Goal: Task Accomplishment & Management: Use online tool/utility

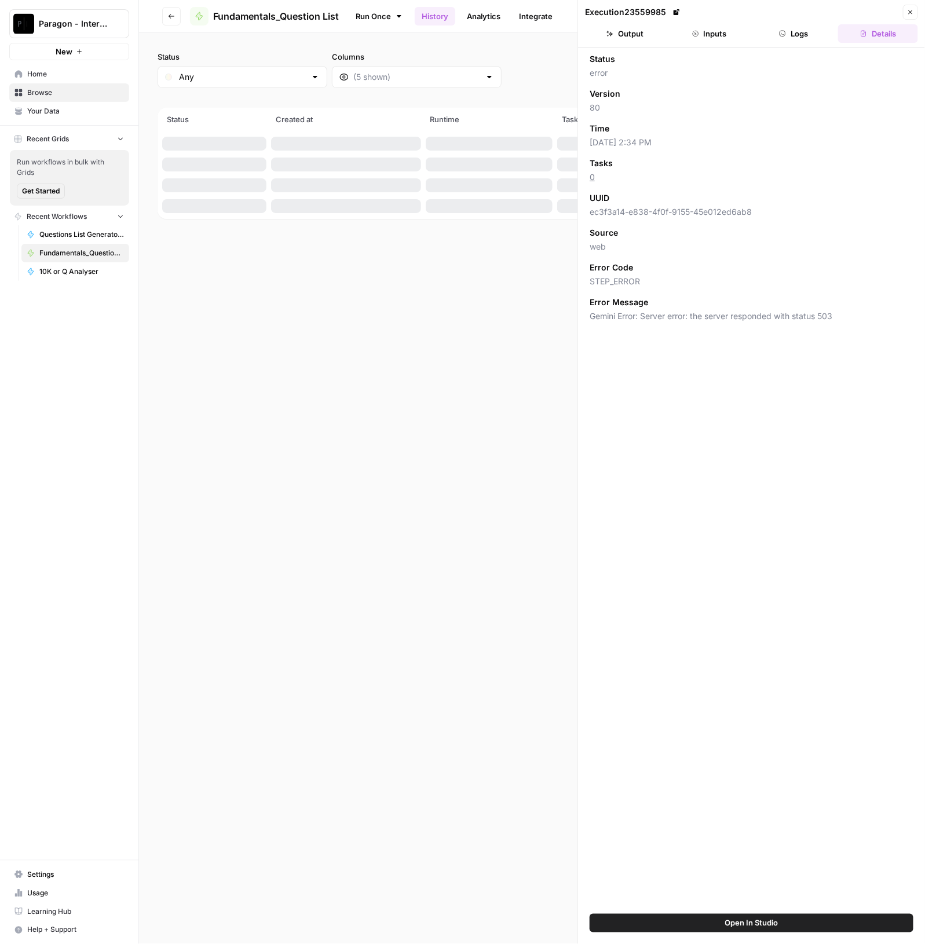
click at [61, 26] on span "Paragon - Internal Usage" at bounding box center [74, 24] width 70 height 12
click at [89, 107] on span "Paragon Intel - Bill / Ty / [PERSON_NAME] R&D" at bounding box center [111, 106] width 153 height 12
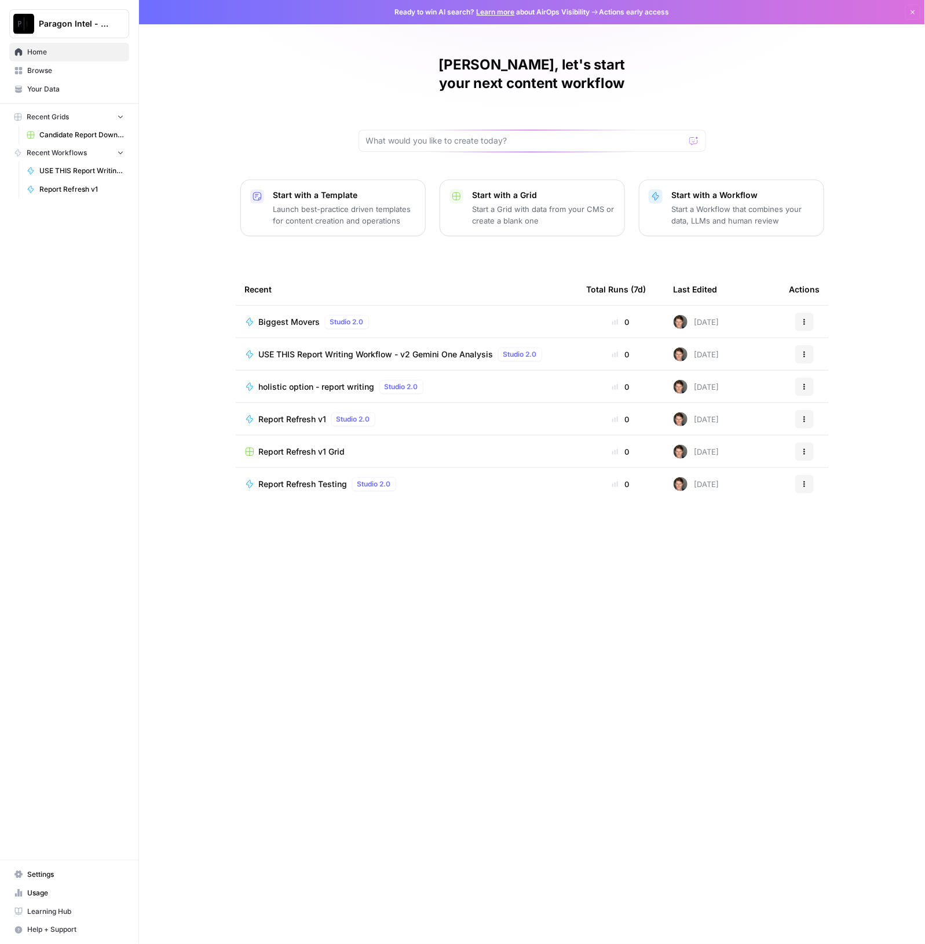
drag, startPoint x: 359, startPoint y: 334, endPoint x: 397, endPoint y: 343, distance: 38.9
click at [359, 349] on span "USE THIS Report Writing Workflow - v2 Gemini One Analysis" at bounding box center [376, 355] width 235 height 12
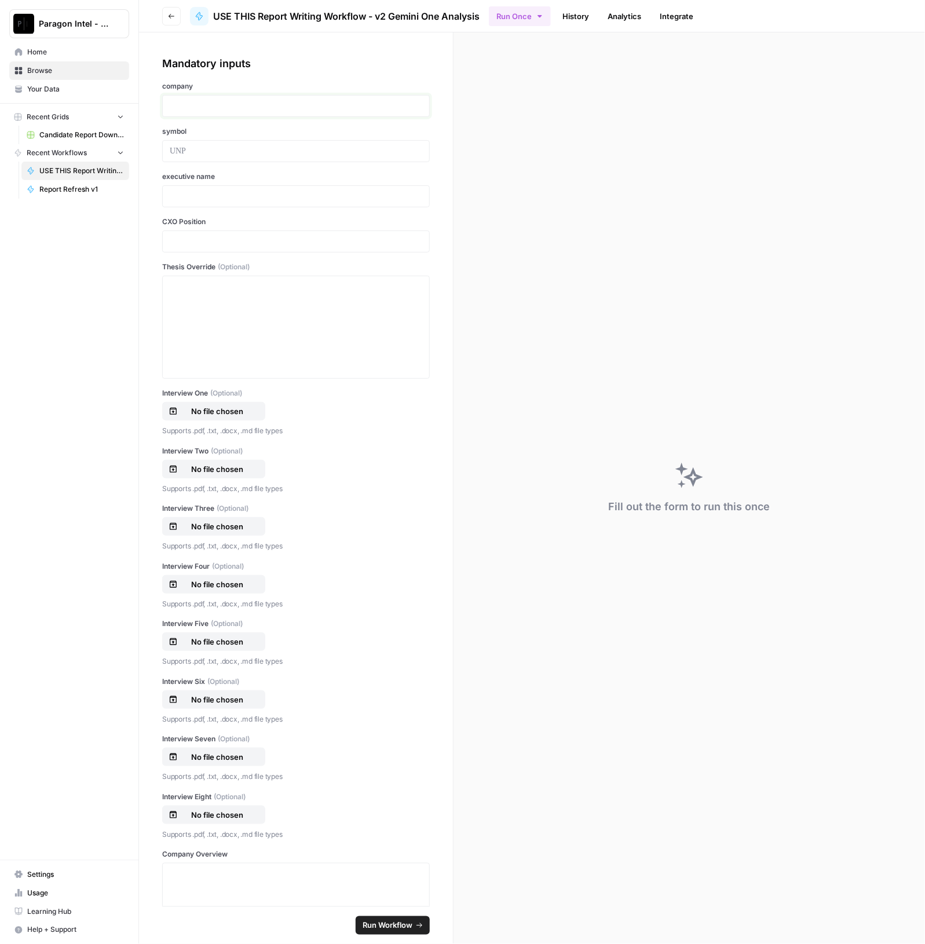
click at [261, 105] on p at bounding box center [296, 106] width 252 height 12
click at [294, 196] on p at bounding box center [296, 197] width 252 height 12
drag, startPoint x: 292, startPoint y: 200, endPoint x: 117, endPoint y: 199, distance: 175.5
click at [117, 199] on div "**********" at bounding box center [462, 472] width 925 height 944
click at [209, 236] on p at bounding box center [296, 242] width 252 height 12
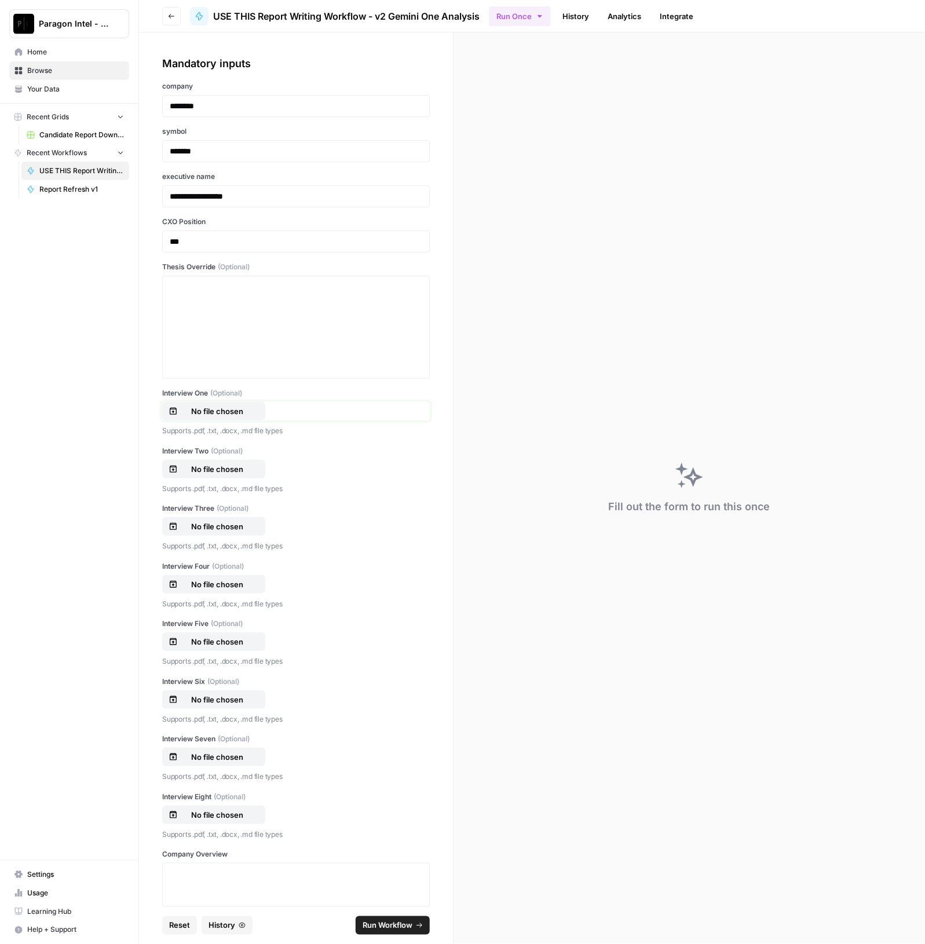
click at [216, 407] on p "No file chosen" at bounding box center [217, 411] width 74 height 12
click at [219, 470] on p "No file chosen" at bounding box center [217, 469] width 74 height 12
click at [229, 526] on p "No file chosen" at bounding box center [217, 527] width 74 height 12
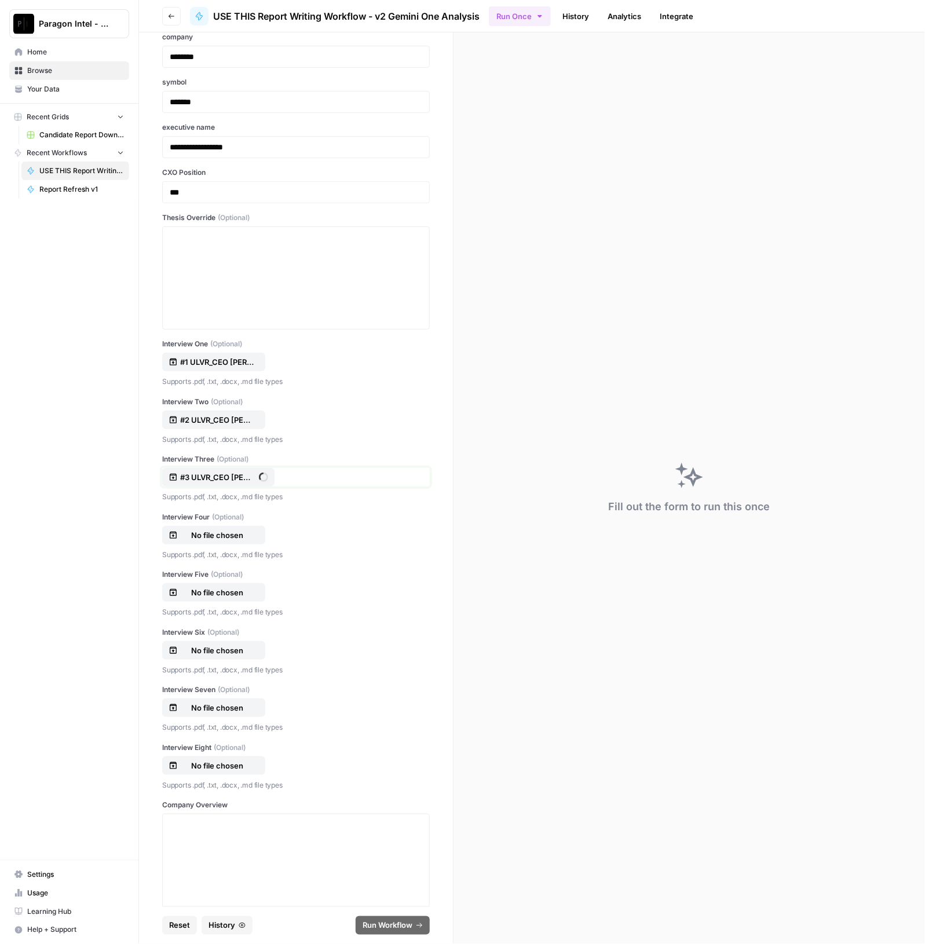
scroll to position [72, 0]
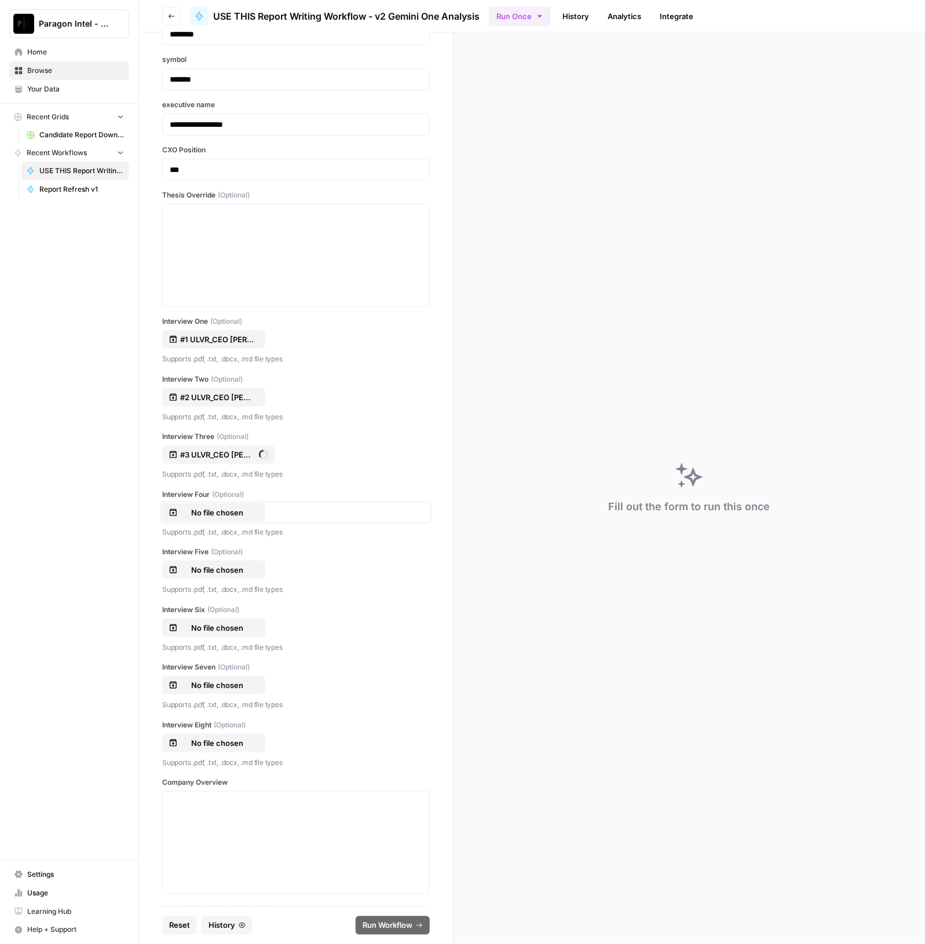
click at [219, 508] on p "No file chosen" at bounding box center [217, 513] width 74 height 12
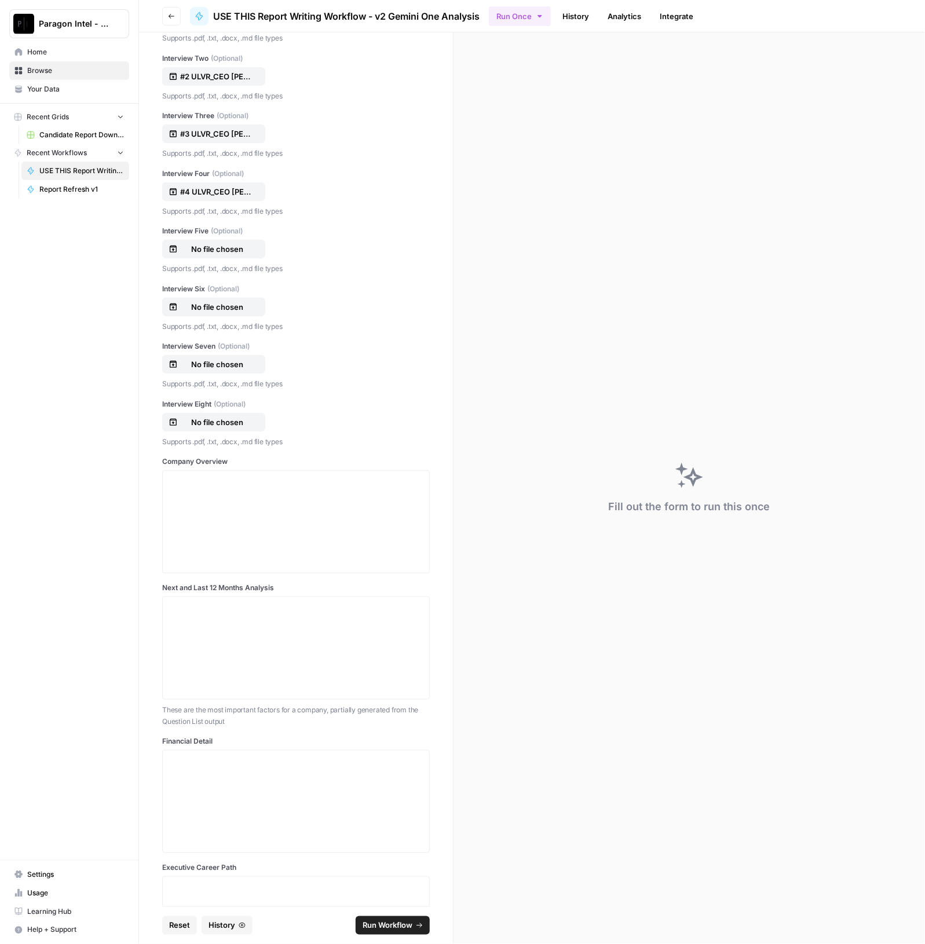
scroll to position [506, 0]
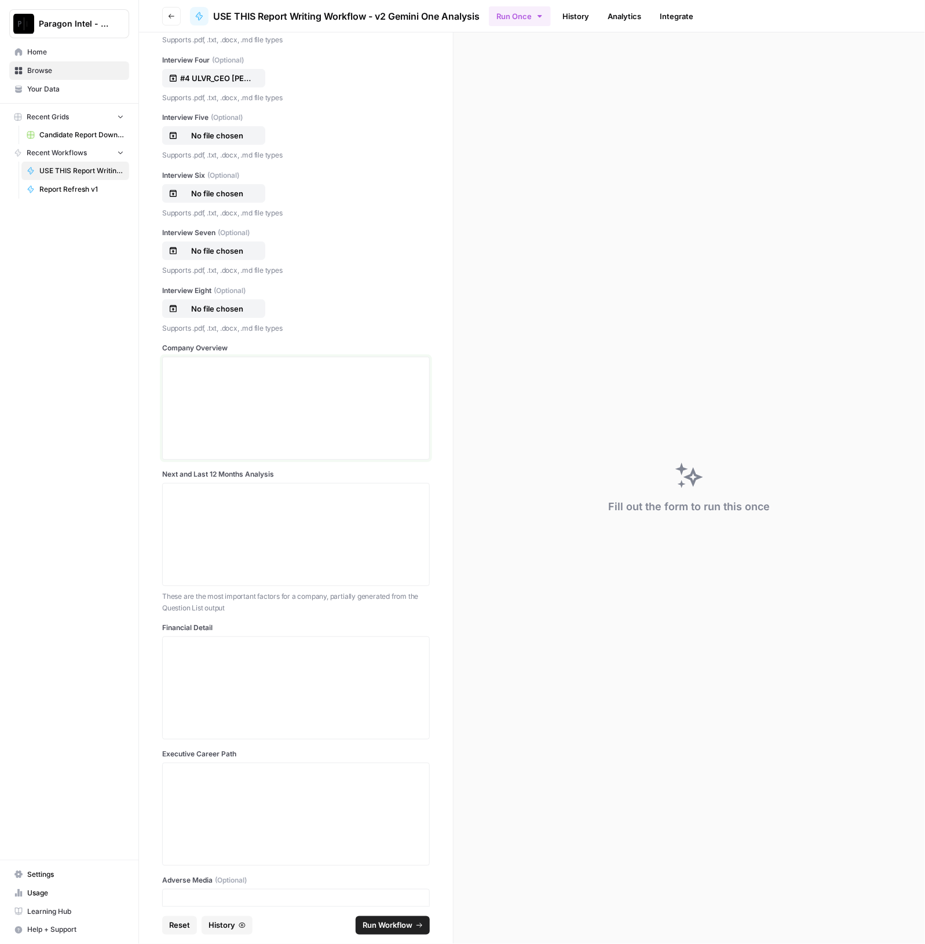
click at [290, 408] on div at bounding box center [296, 408] width 252 height 93
click at [316, 397] on div at bounding box center [296, 408] width 252 height 93
drag, startPoint x: 319, startPoint y: 371, endPoint x: 104, endPoint y: 353, distance: 215.5
click at [104, 353] on div "**********" at bounding box center [462, 472] width 925 height 944
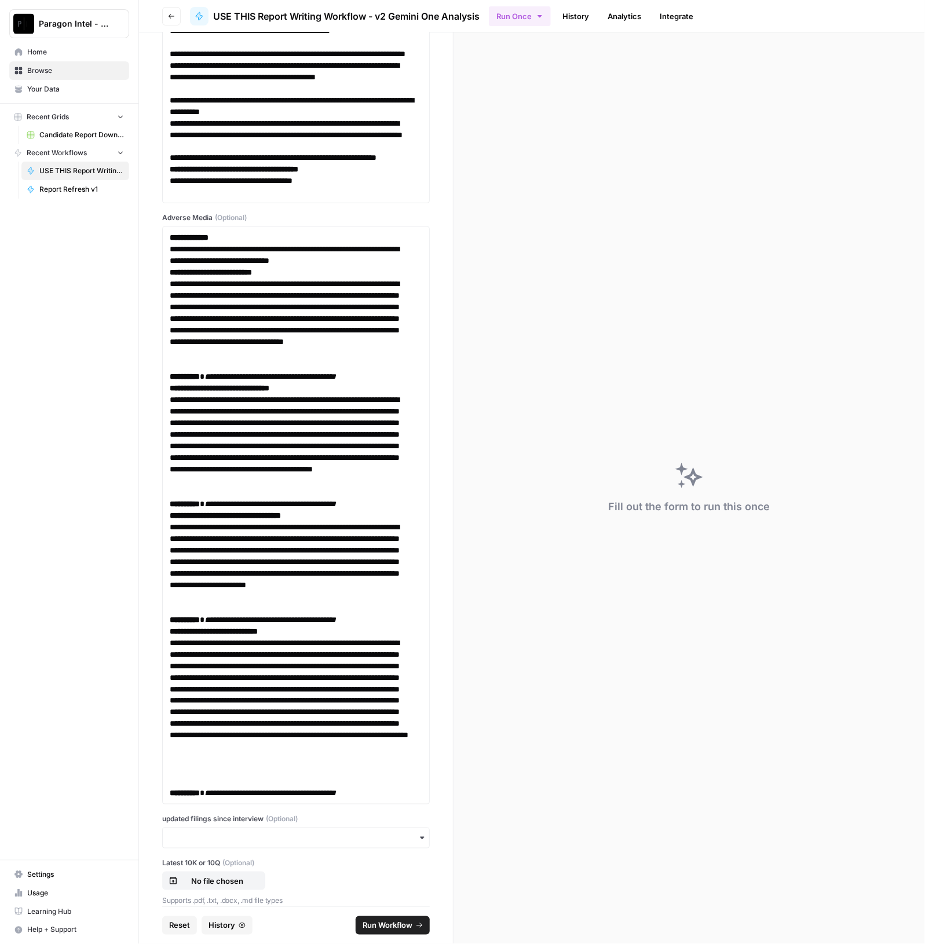
scroll to position [9855, 0]
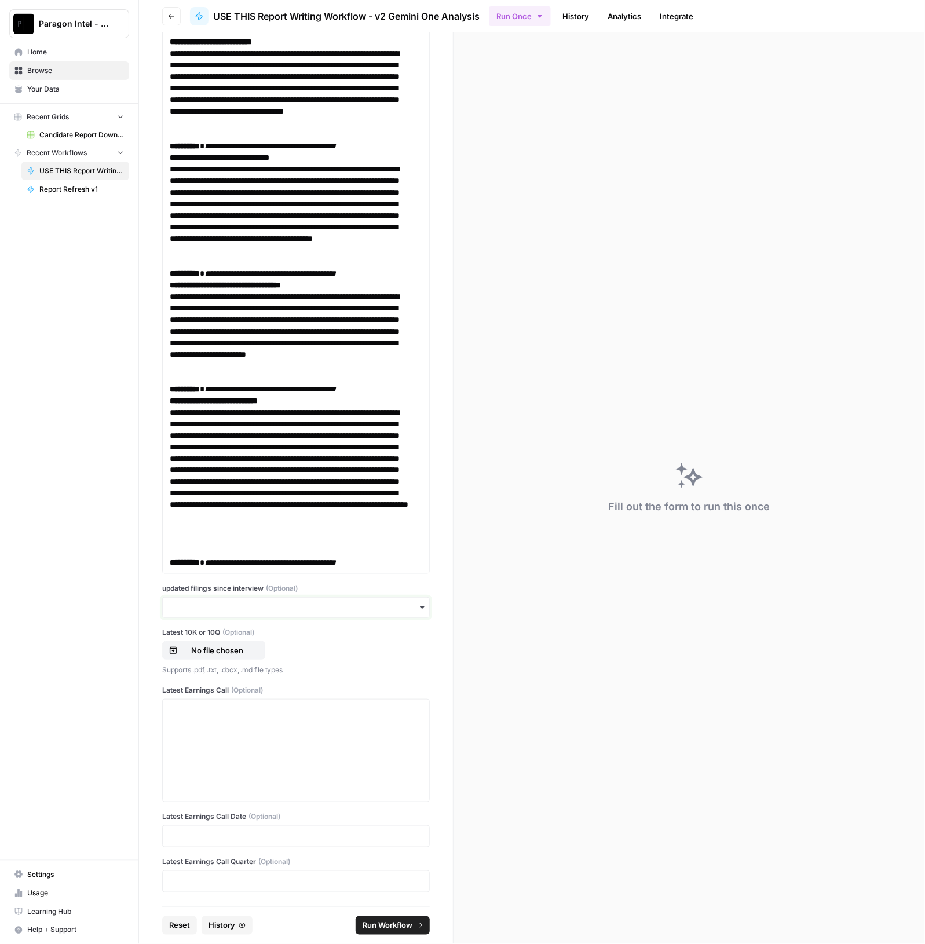
click at [350, 607] on input "updated filings since interview (Optional)" at bounding box center [296, 608] width 252 height 12
click at [278, 640] on div "yes" at bounding box center [290, 640] width 255 height 22
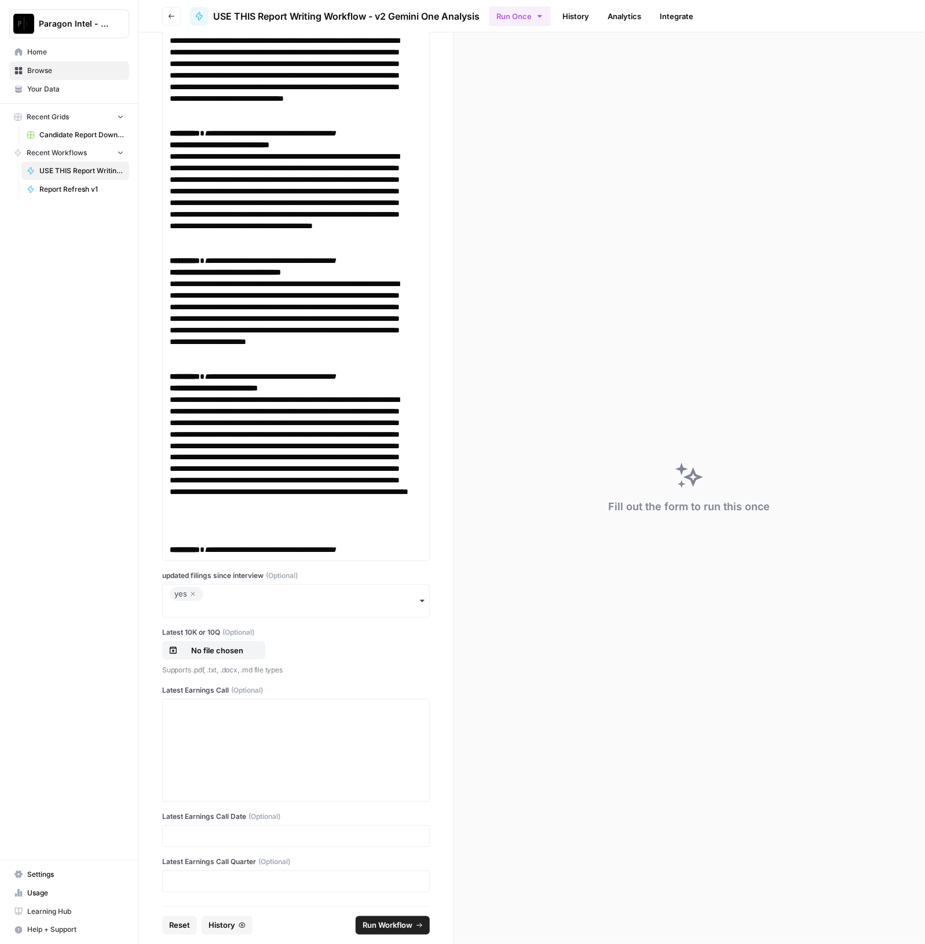
drag, startPoint x: 194, startPoint y: 636, endPoint x: 201, endPoint y: 650, distance: 15.0
click at [201, 653] on div "Latest 10K or 10Q (Optional) No file chosen Supports .pdf, .txt, .docx, .md fil…" at bounding box center [296, 651] width 268 height 49
click at [208, 656] on p "No file chosen" at bounding box center [217, 651] width 74 height 12
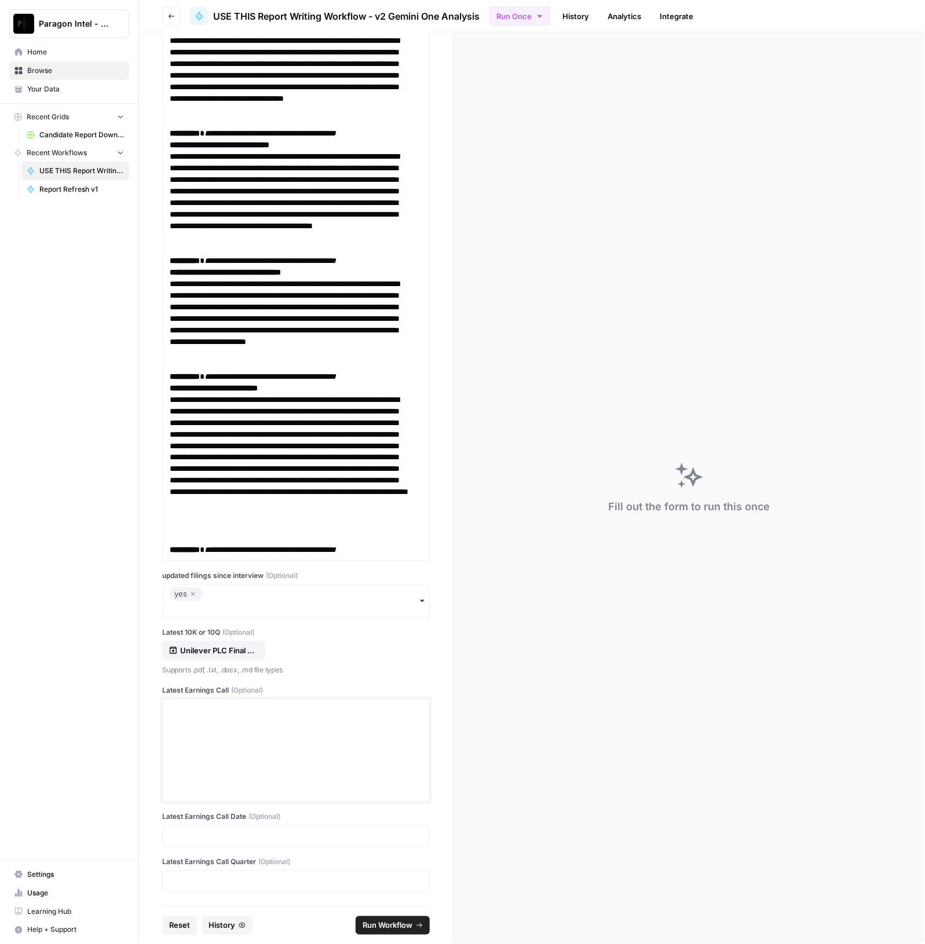
click at [266, 727] on div at bounding box center [296, 750] width 252 height 93
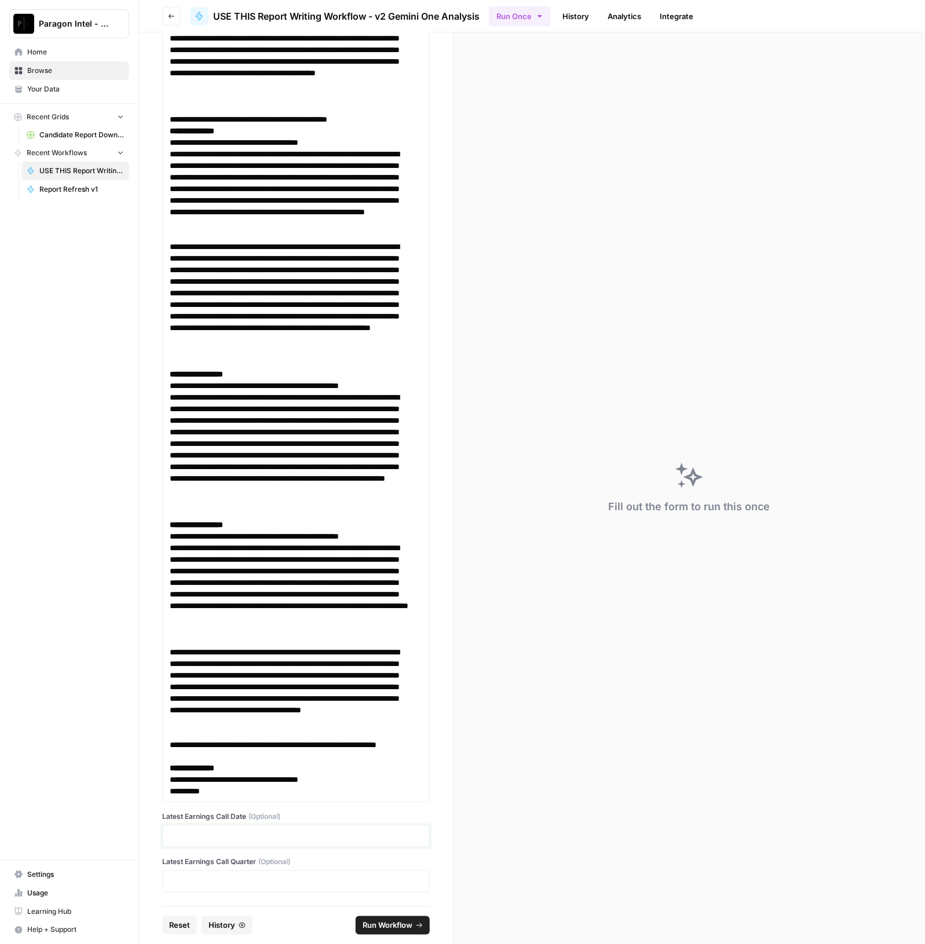
scroll to position [27425, 0]
click button "Run Workflow" at bounding box center [393, 925] width 74 height 19
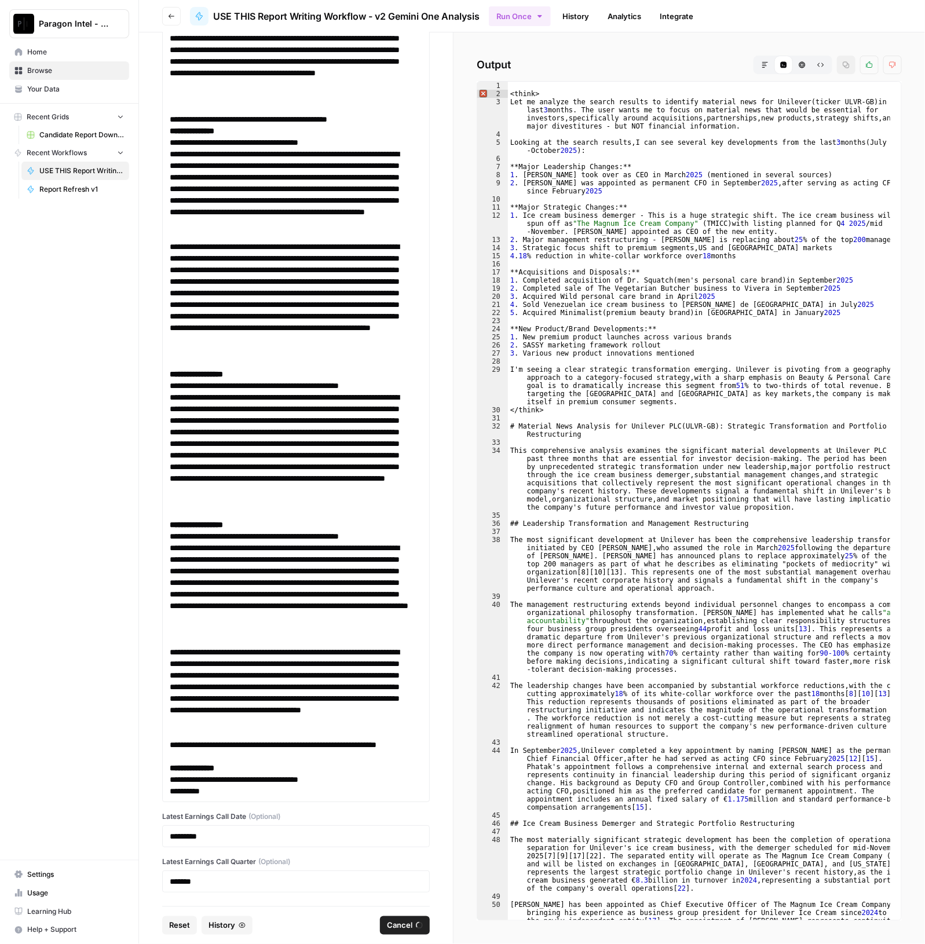
click at [764, 61] on icon "button" at bounding box center [764, 64] width 7 height 7
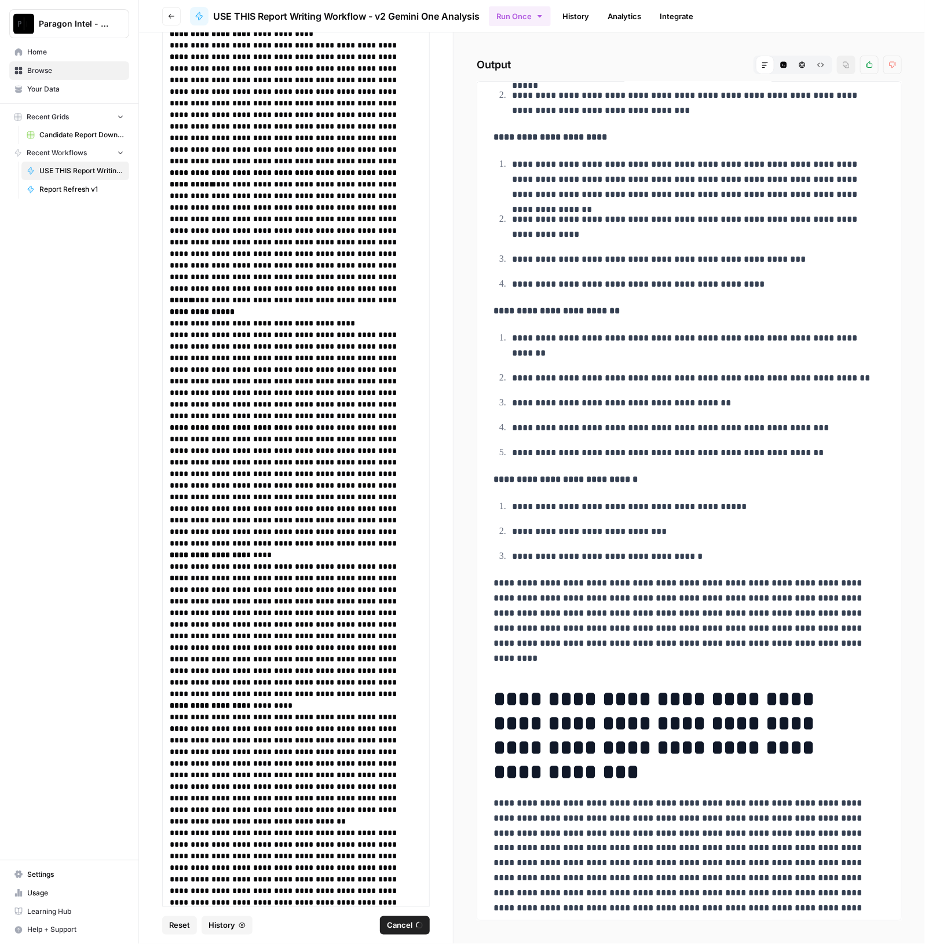
scroll to position [0, 0]
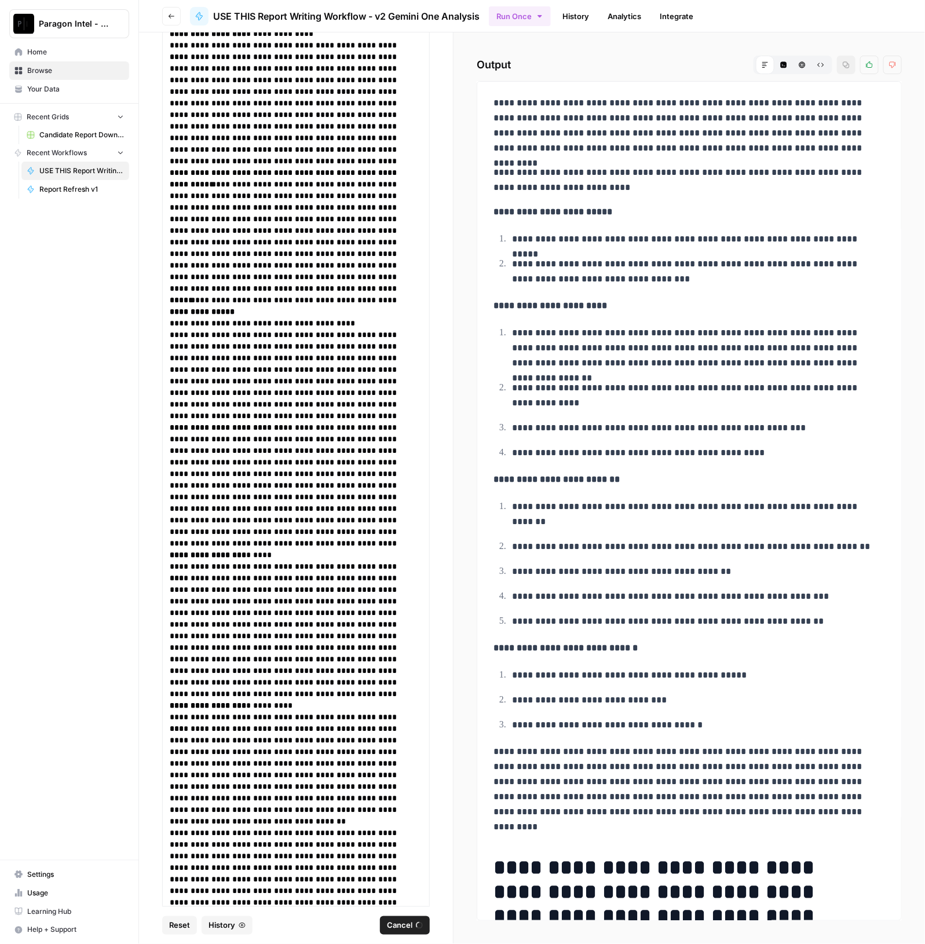
click at [778, 62] on button "Code Editor" at bounding box center [783, 65] width 19 height 19
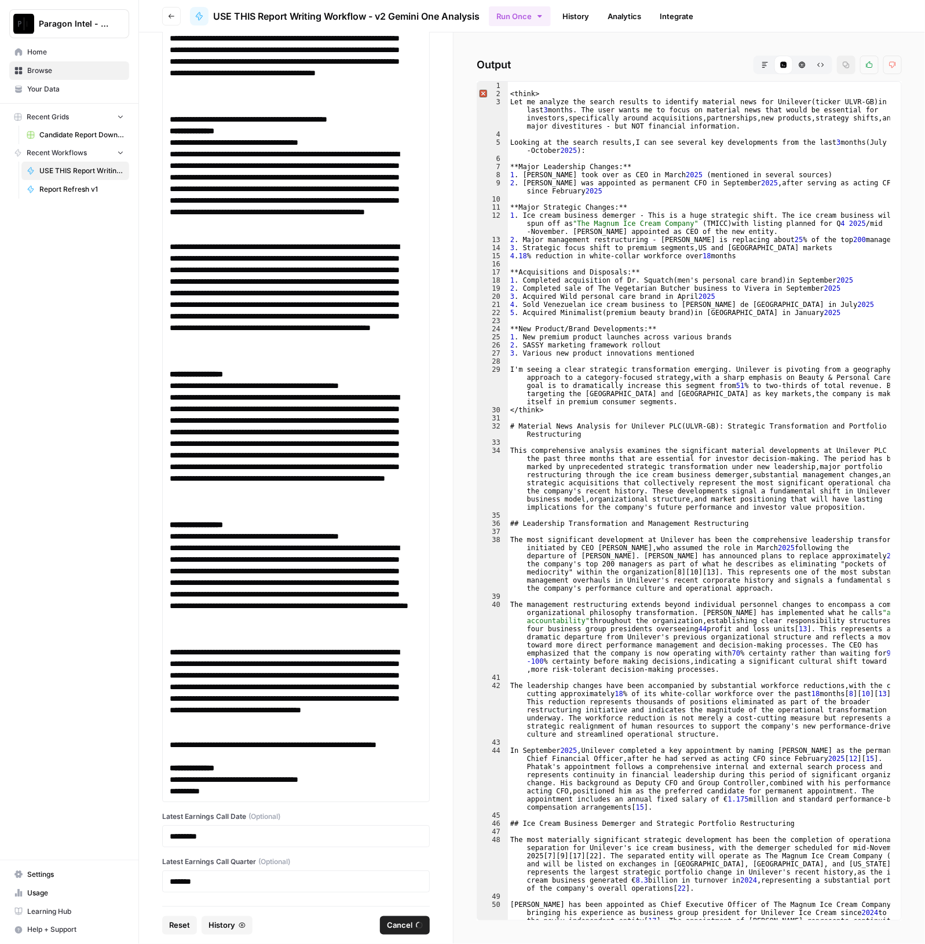
click at [803, 67] on icon "button" at bounding box center [802, 65] width 6 height 6
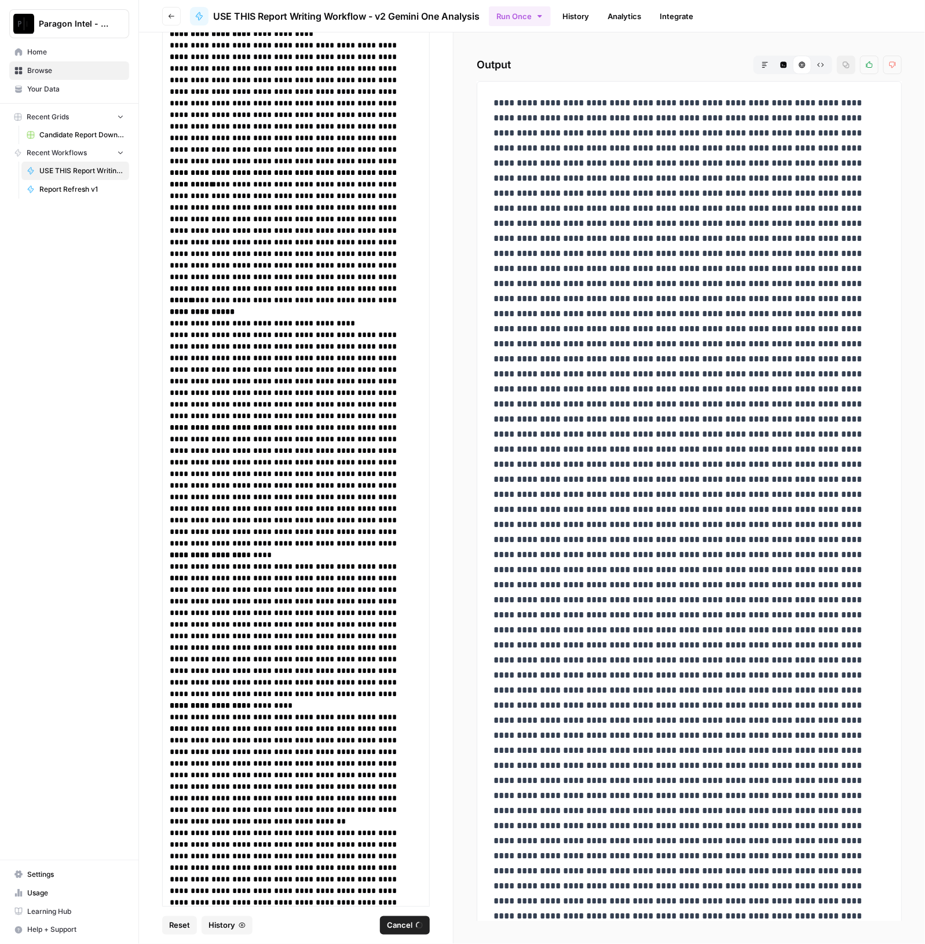
click at [761, 69] on button "Markdown" at bounding box center [765, 65] width 19 height 19
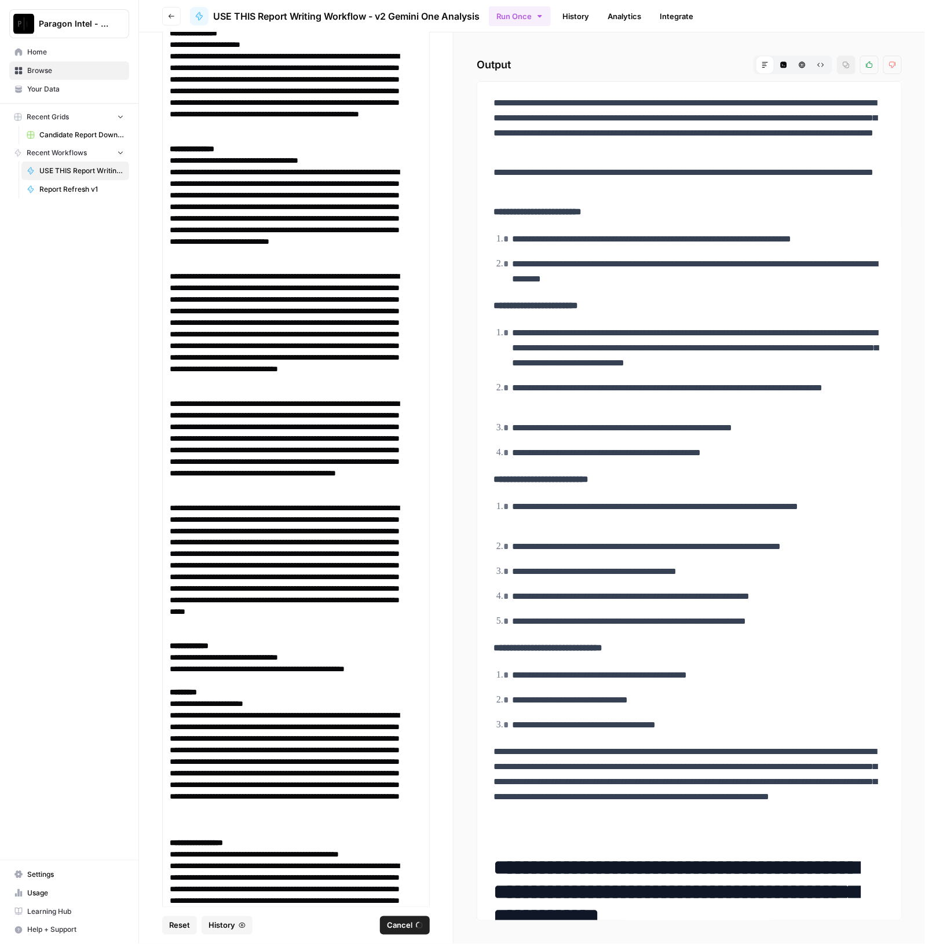
scroll to position [25977, 0]
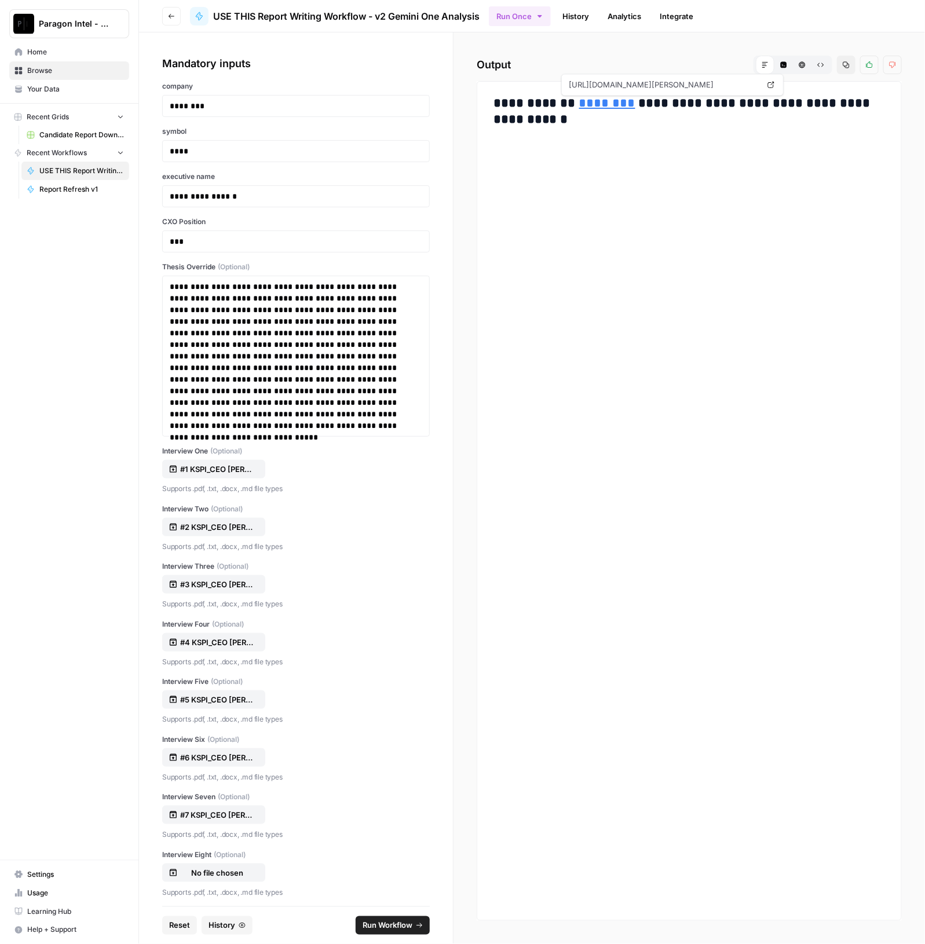
scroll to position [20511, 0]
